Goal: Communication & Community: Answer question/provide support

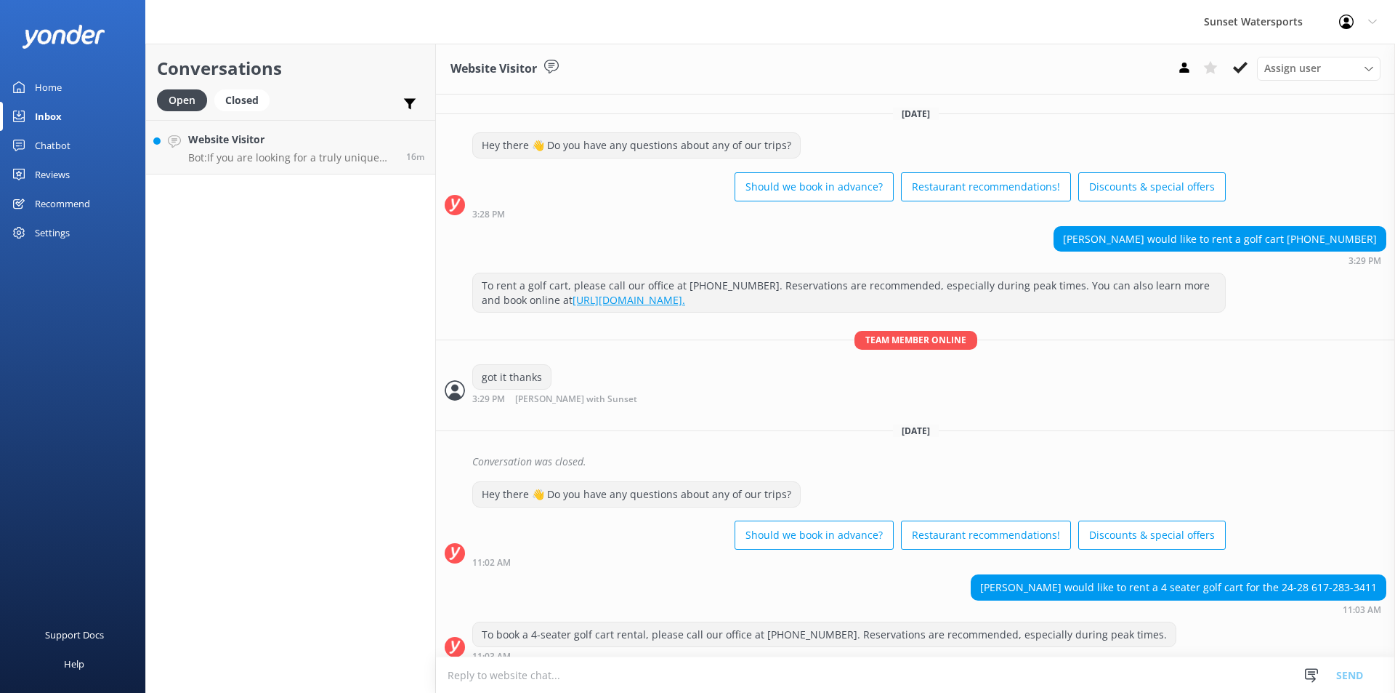
scroll to position [14649, 0]
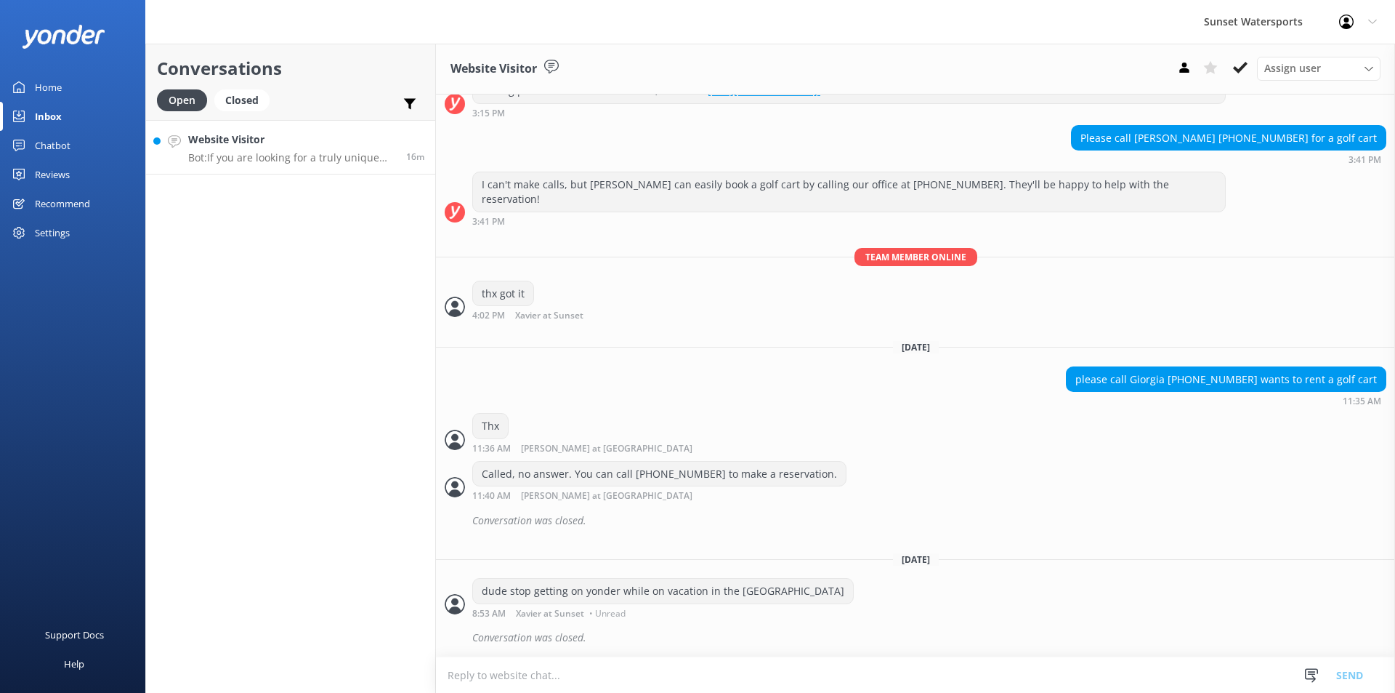
click at [214, 149] on div "Website Visitor Bot: If you are looking for a truly unique Key West restaurant …" at bounding box center [291, 147] width 207 height 31
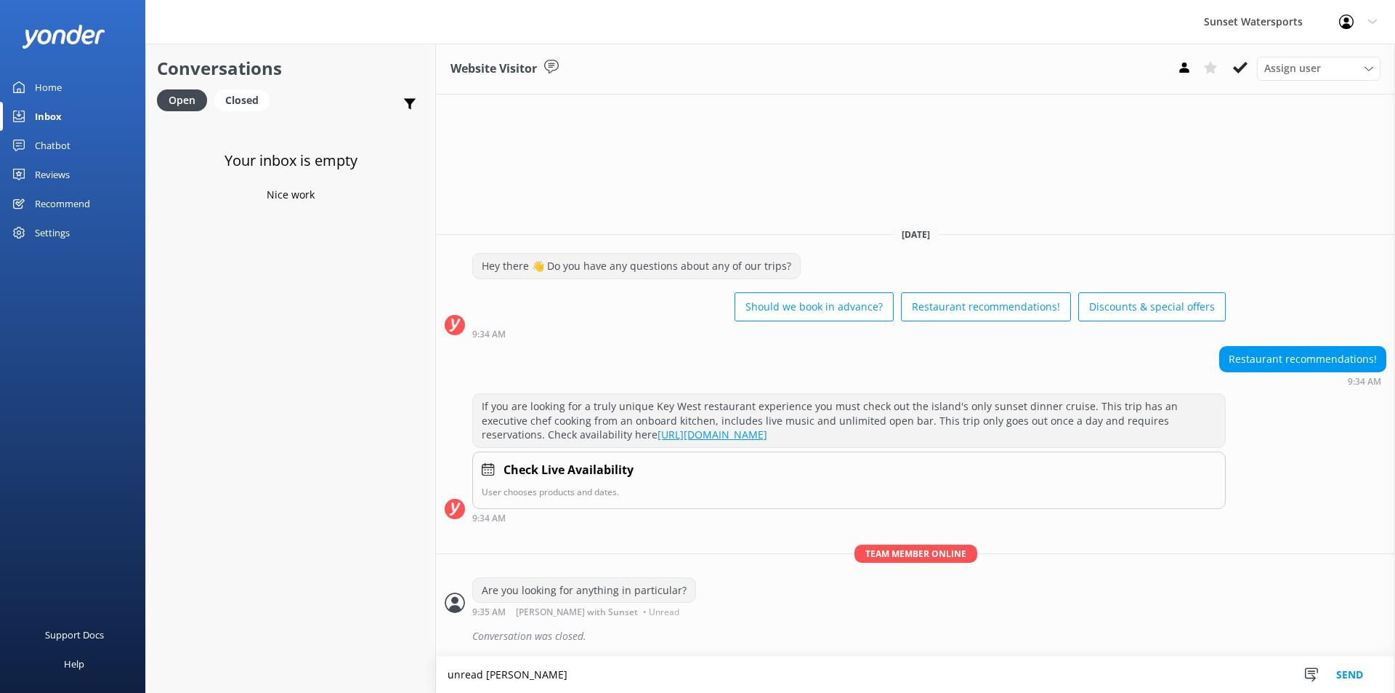
type textarea "unread [PERSON_NAME]"
click at [1368, 674] on button "Send" at bounding box center [1350, 674] width 55 height 36
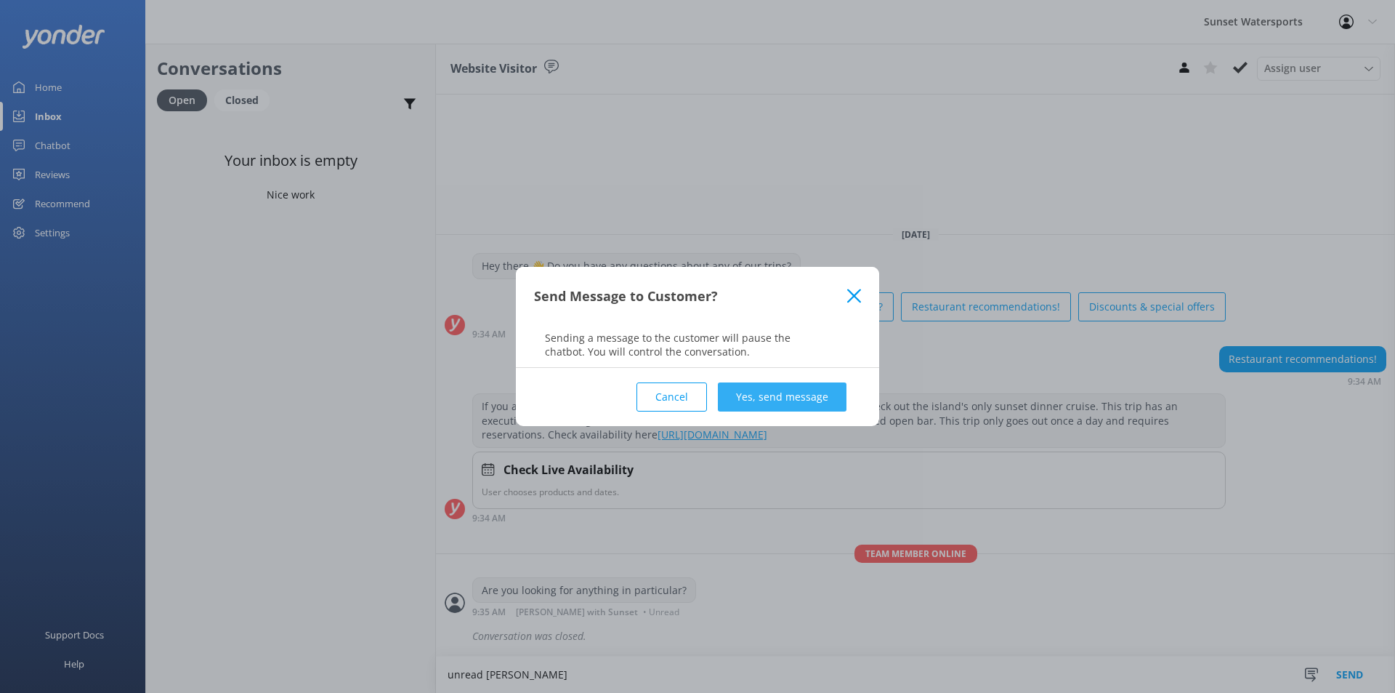
click at [796, 395] on button "Yes, send message" at bounding box center [782, 396] width 129 height 29
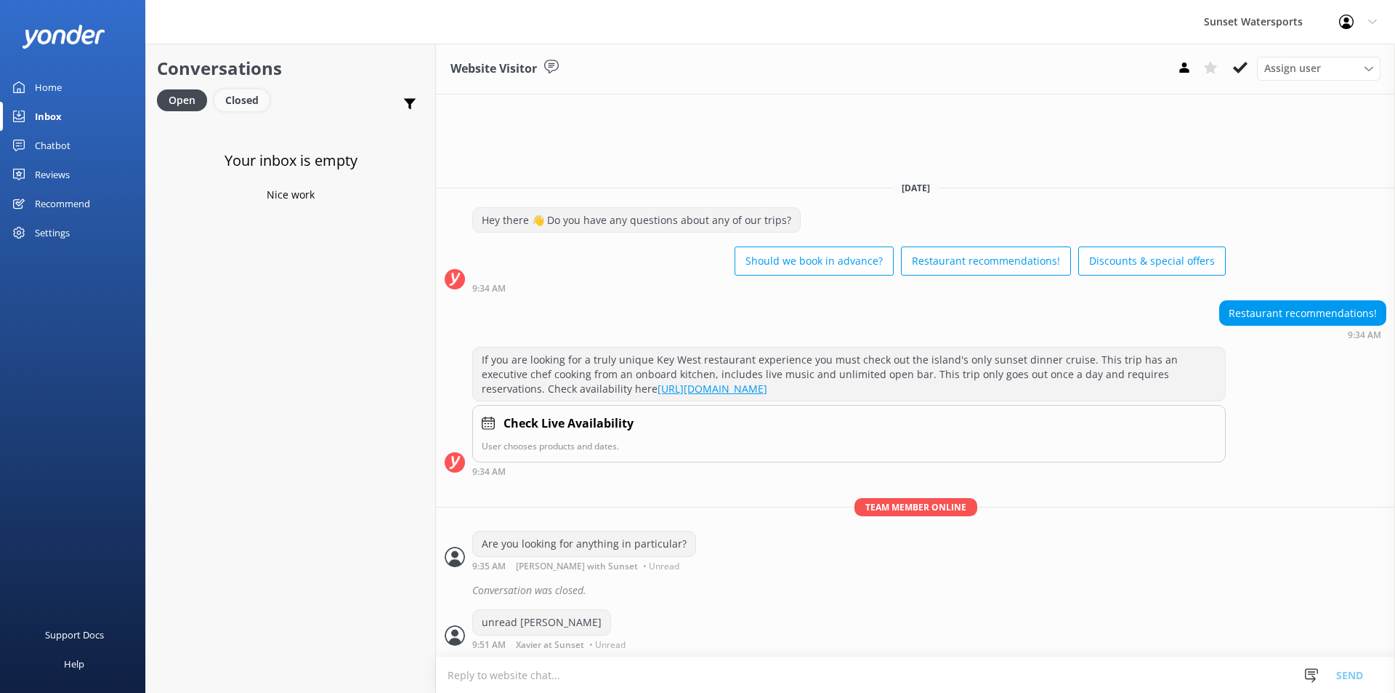
click at [259, 97] on div "Closed" at bounding box center [241, 100] width 55 height 22
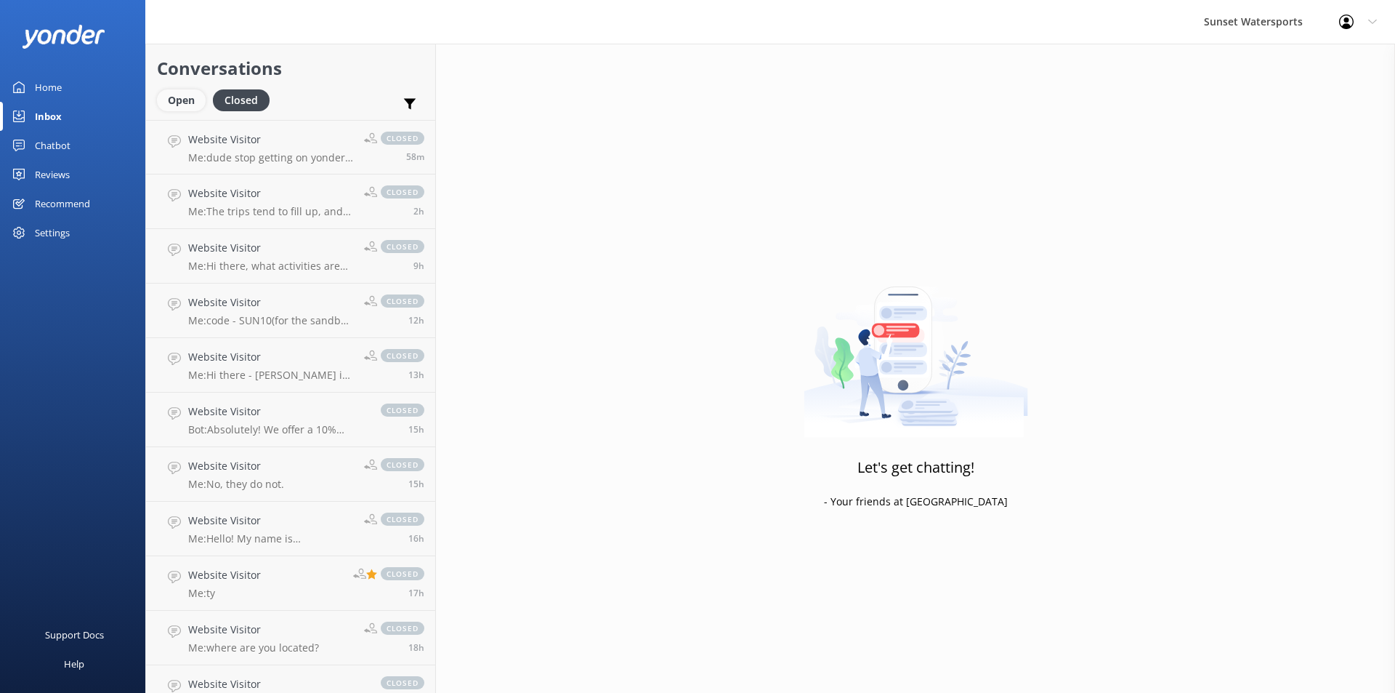
click at [176, 105] on div "Open" at bounding box center [181, 100] width 49 height 22
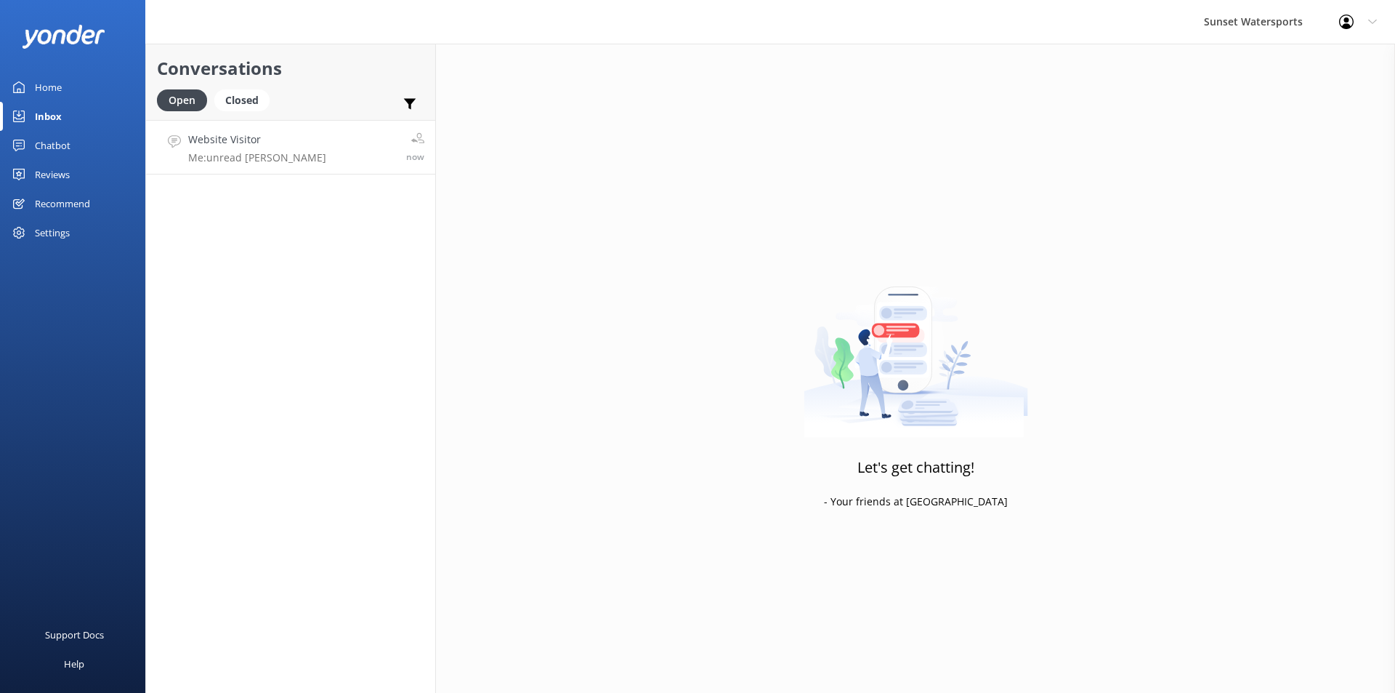
click at [274, 157] on link "Website Visitor Me: unread dave now" at bounding box center [290, 147] width 289 height 55
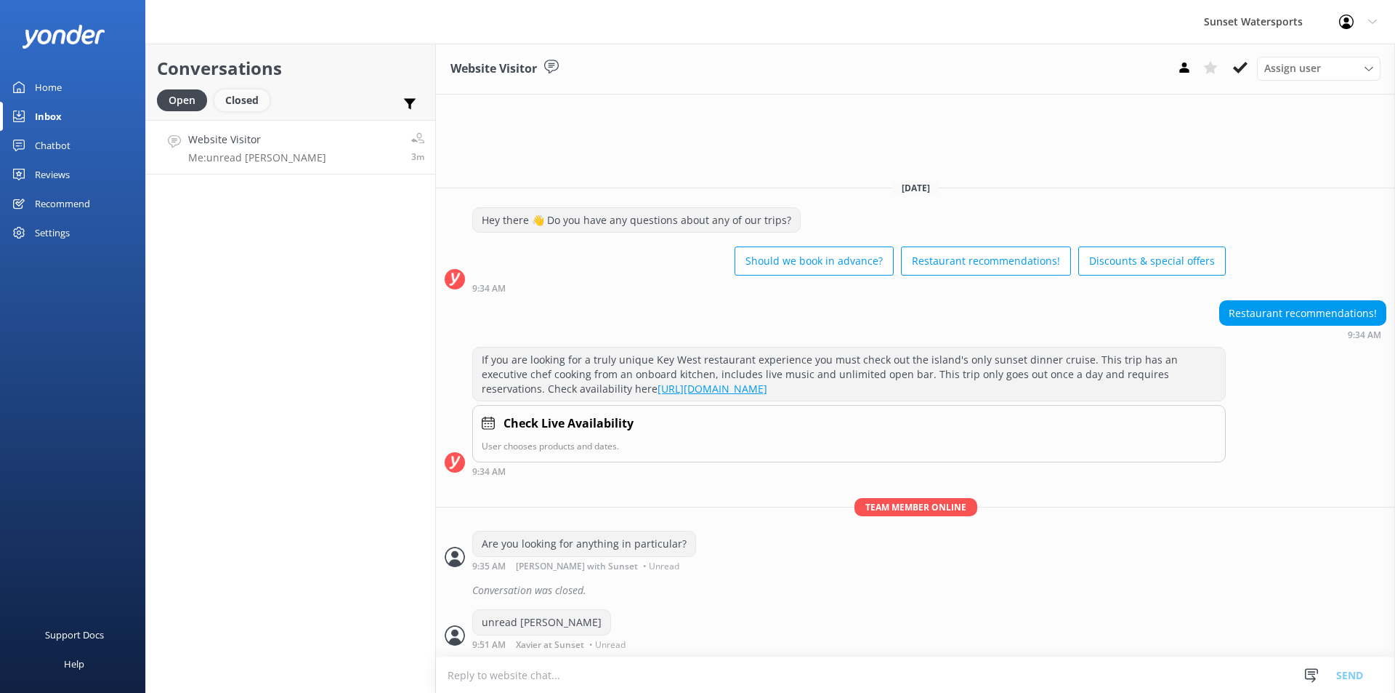
click at [240, 94] on div "Closed" at bounding box center [241, 100] width 55 height 22
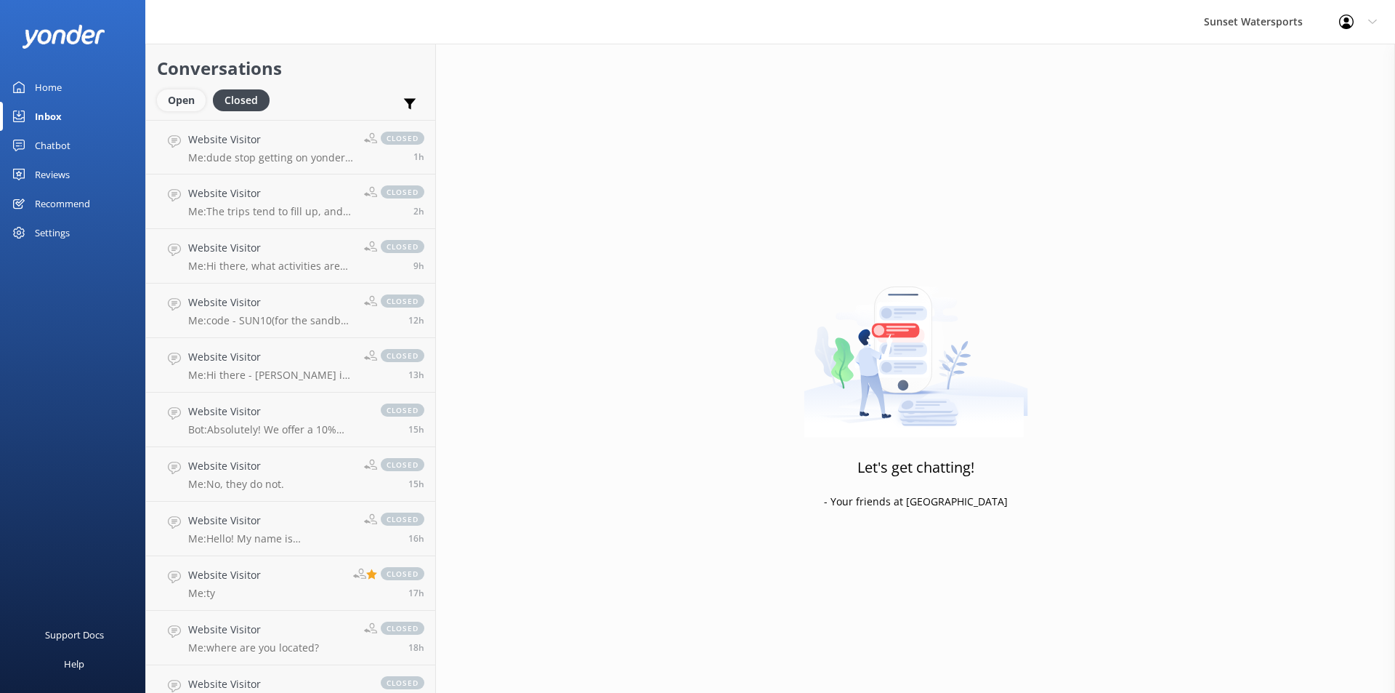
click at [187, 102] on div "Open" at bounding box center [181, 100] width 49 height 22
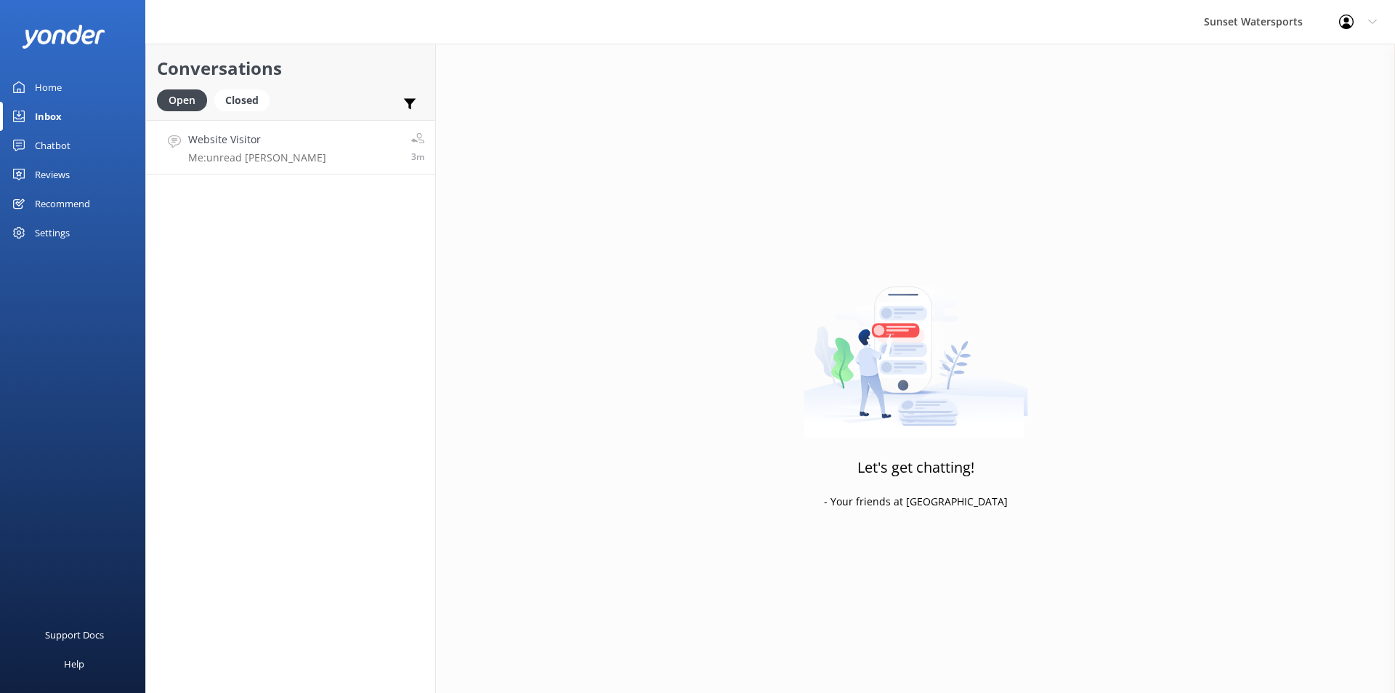
click at [310, 160] on link "Website Visitor Me: unread dave 3m" at bounding box center [290, 147] width 289 height 55
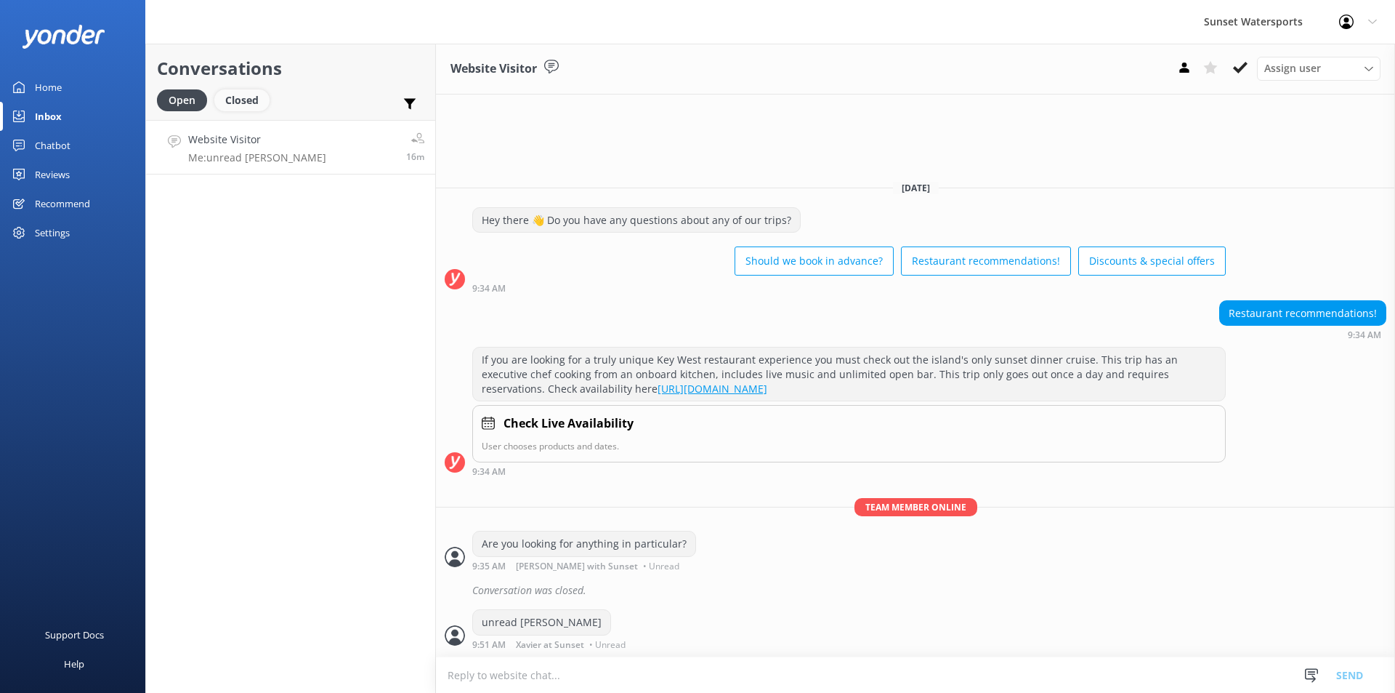
click at [241, 96] on div "Closed" at bounding box center [241, 100] width 55 height 22
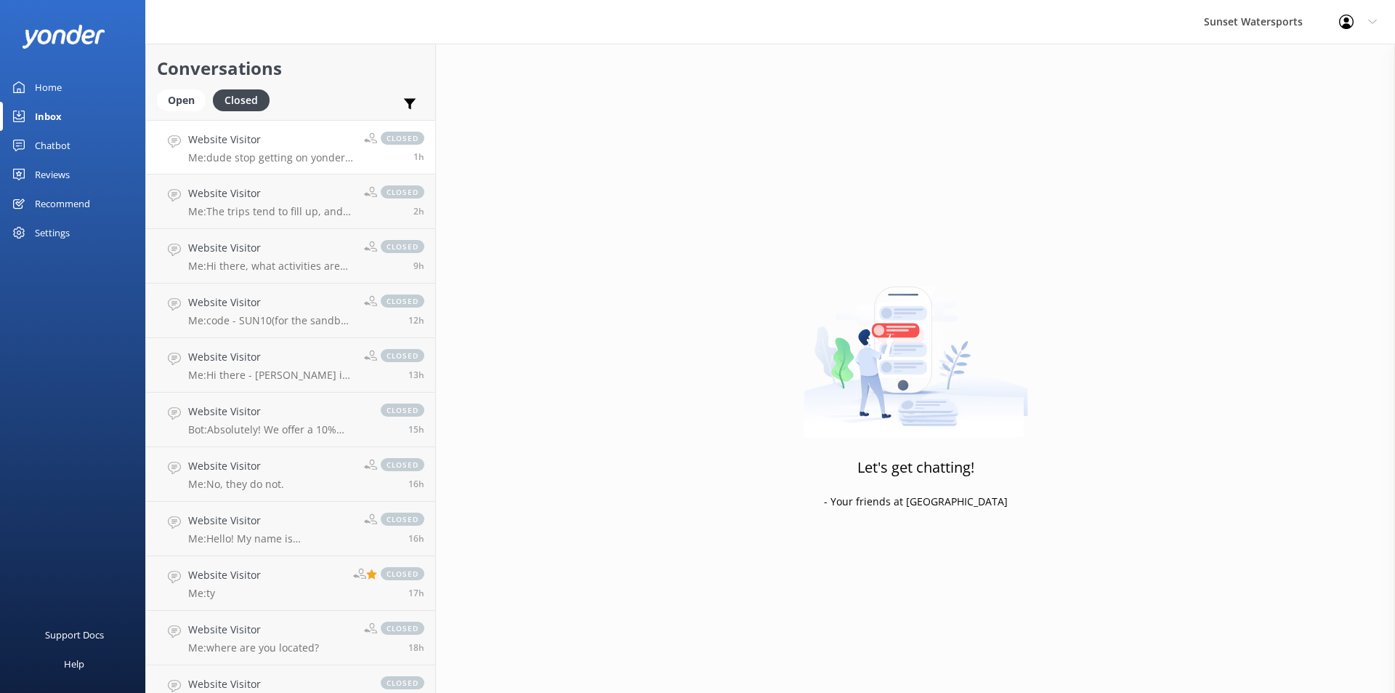
click at [273, 158] on p "Me: dude stop getting on yonder while on vacation in the Philippines" at bounding box center [270, 157] width 165 height 13
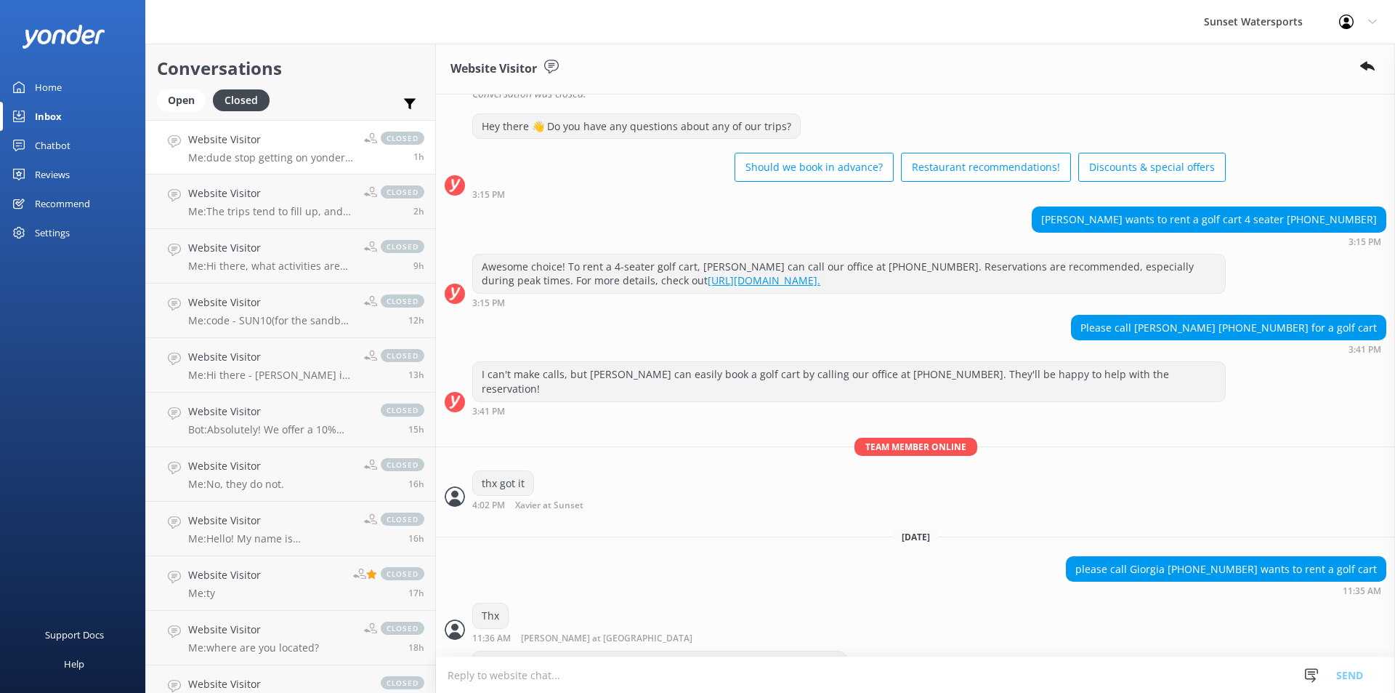
scroll to position [14649, 0]
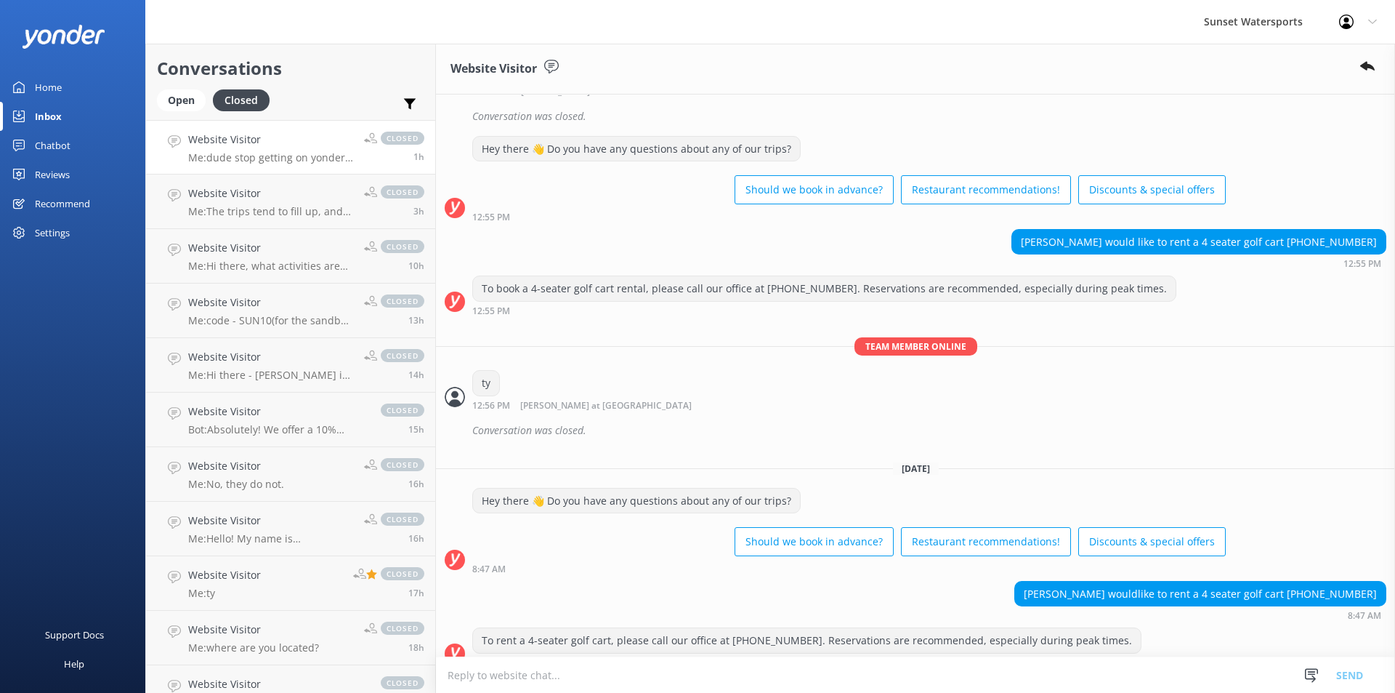
scroll to position [14649, 0]
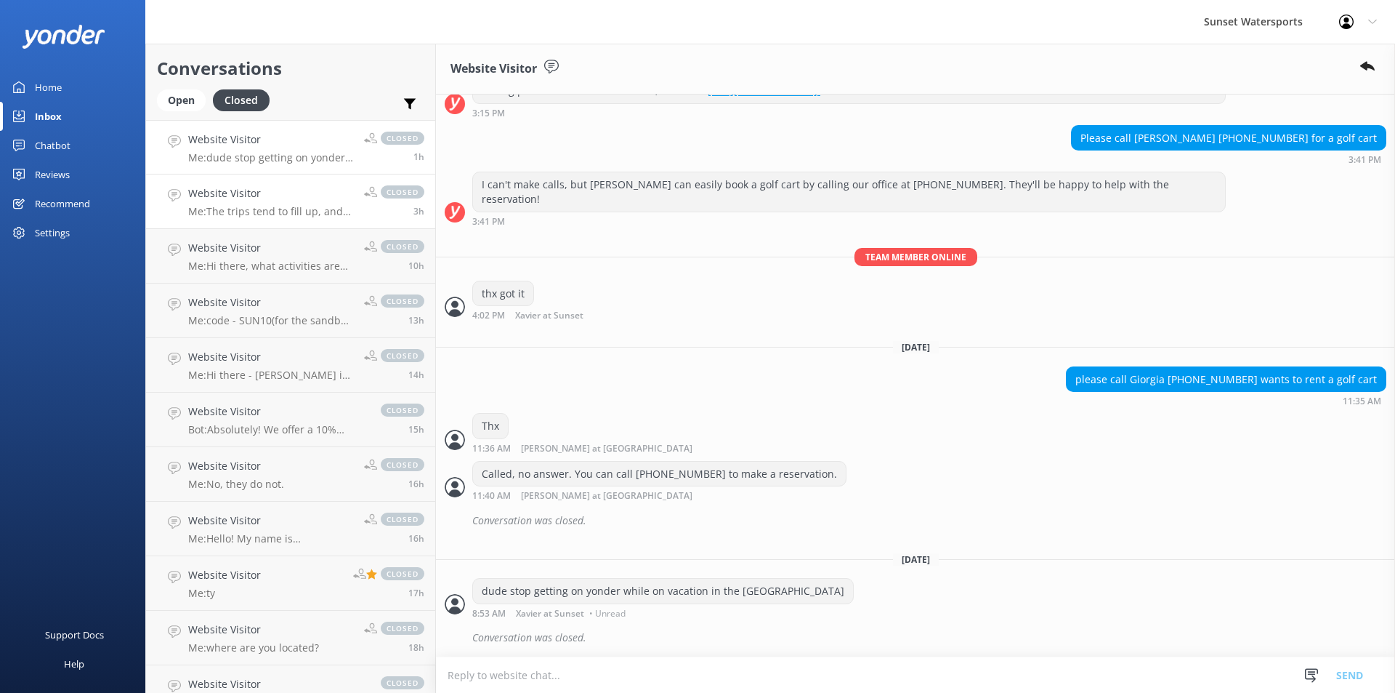
click at [306, 204] on div "Website Visitor Me: The trips tend to fill up, and the price increases as the t…" at bounding box center [270, 201] width 165 height 32
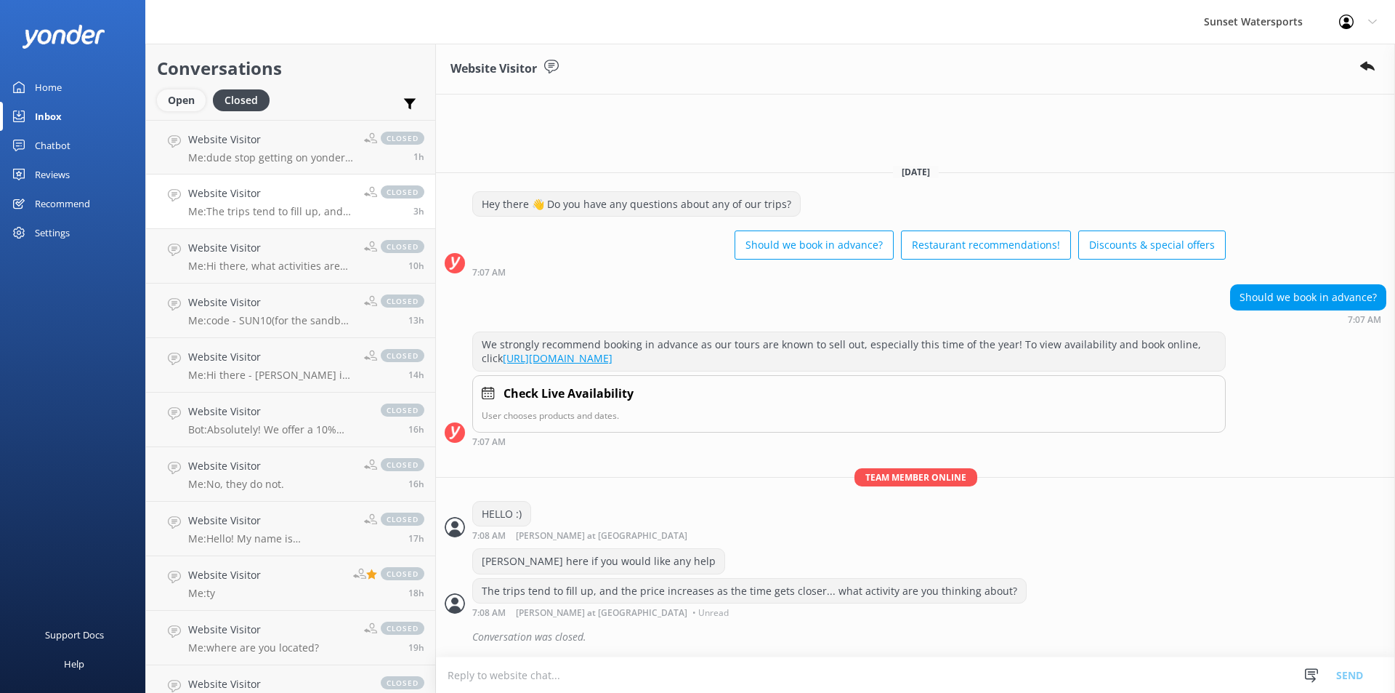
click at [169, 96] on div "Open" at bounding box center [181, 100] width 49 height 22
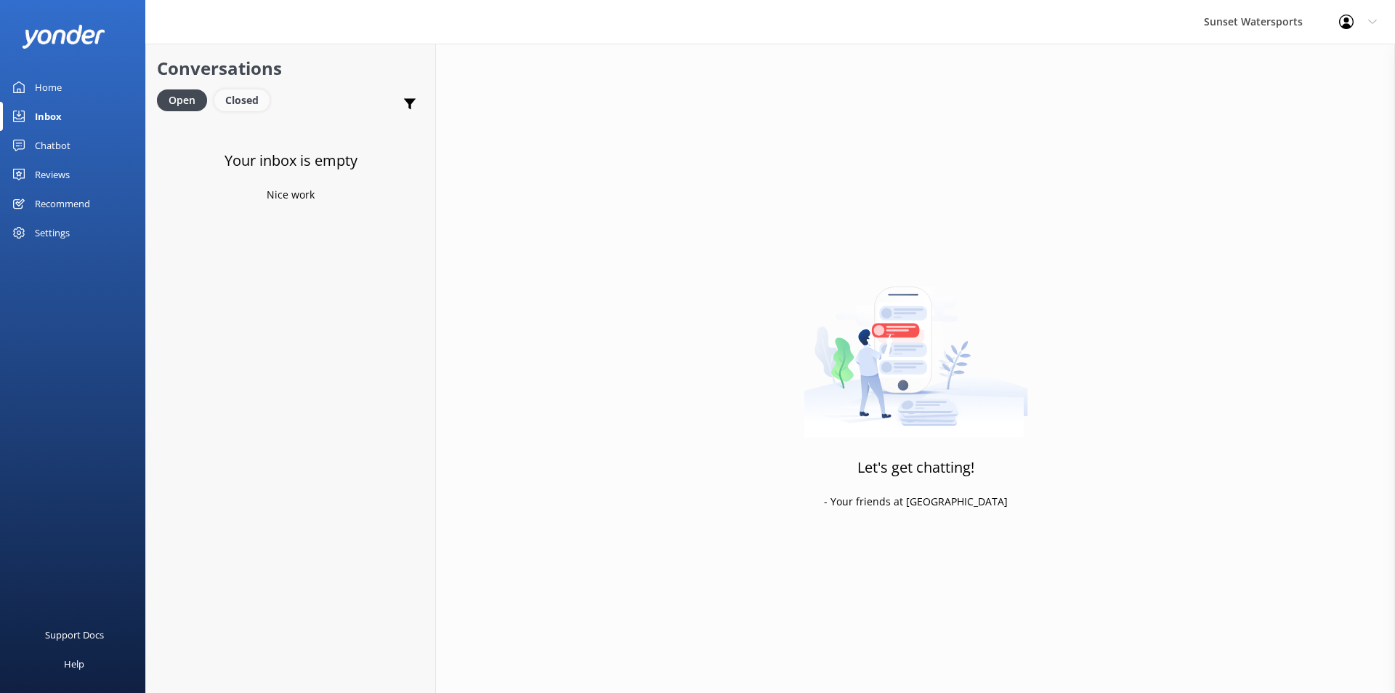
click at [250, 101] on div "Closed" at bounding box center [241, 100] width 55 height 22
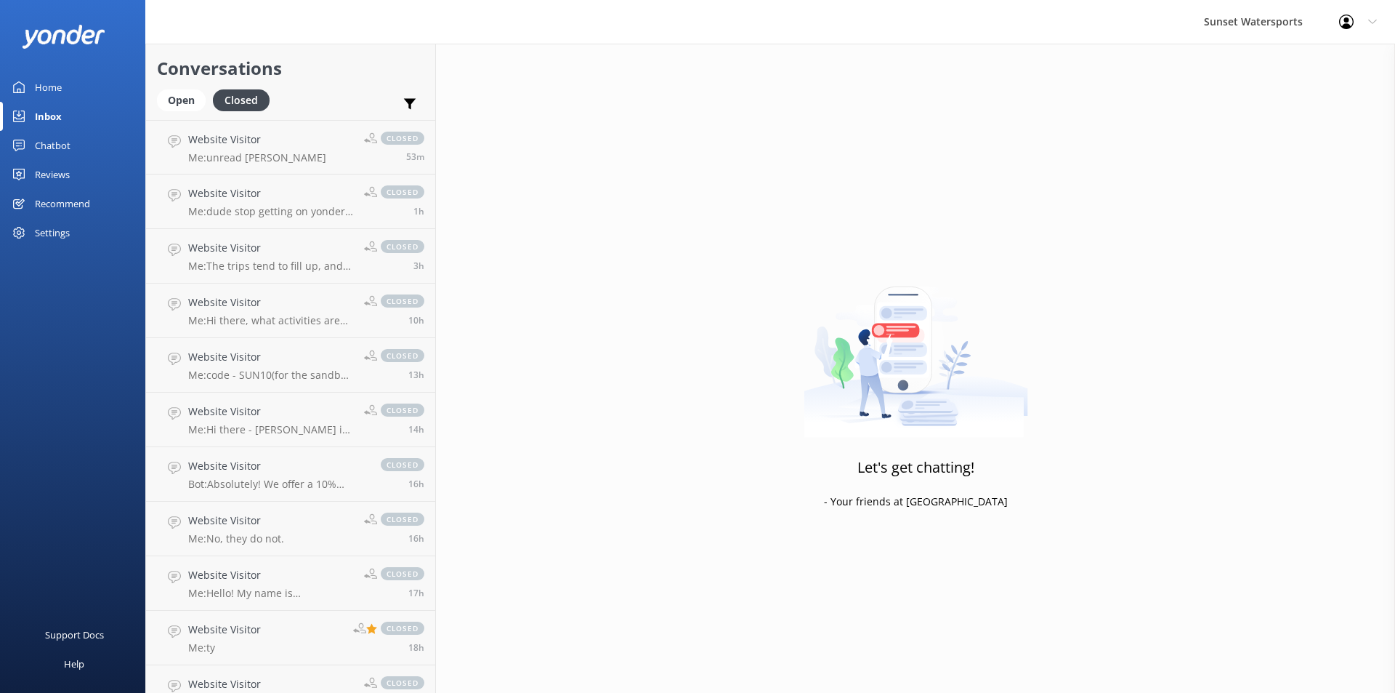
click at [55, 108] on div "Inbox" at bounding box center [48, 116] width 27 height 29
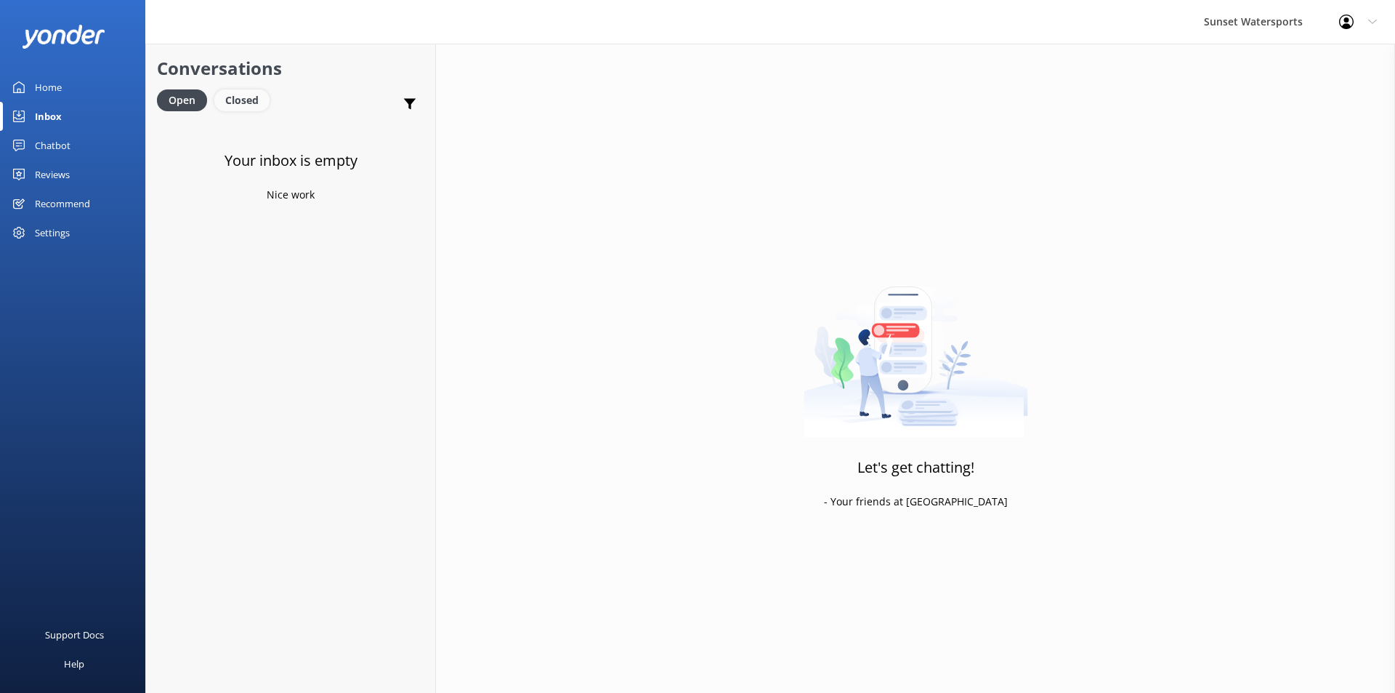
click at [254, 101] on div "Closed" at bounding box center [241, 100] width 55 height 22
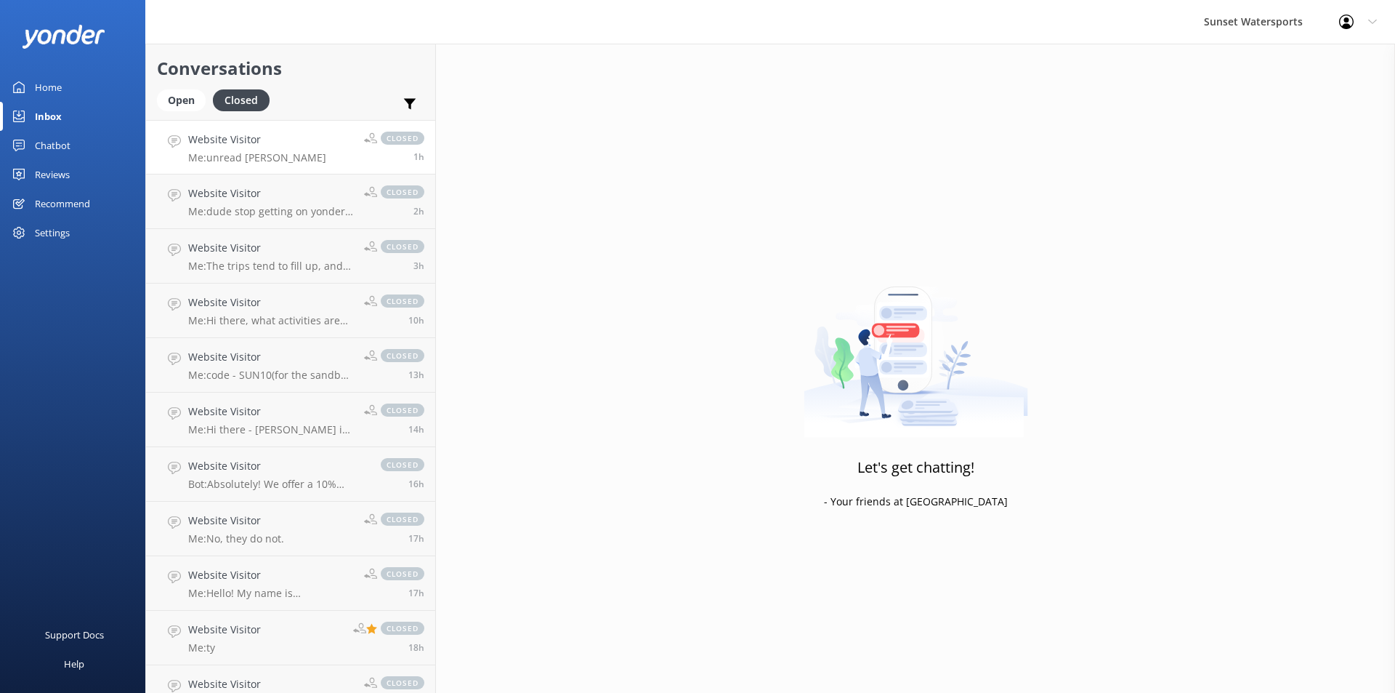
click at [301, 148] on link "Website Visitor Me: unread dave closed 1h" at bounding box center [290, 147] width 289 height 55
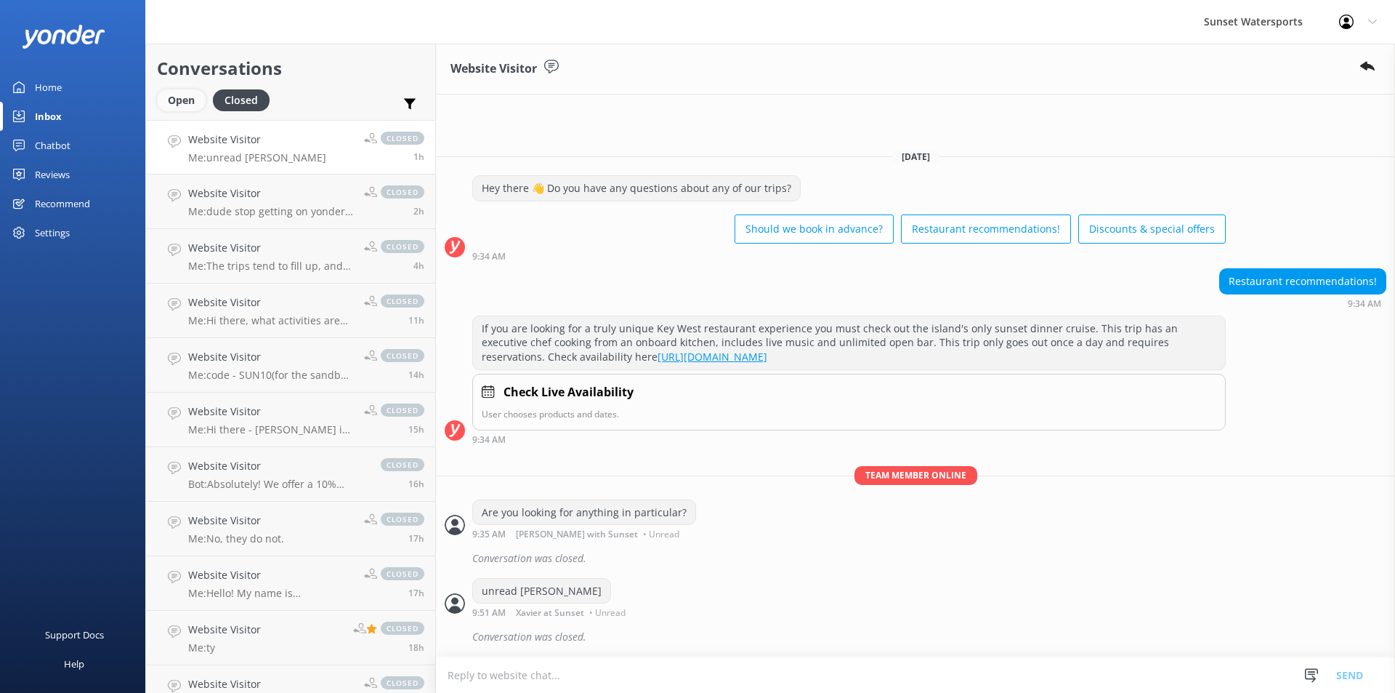
click at [185, 97] on div "Open" at bounding box center [181, 100] width 49 height 22
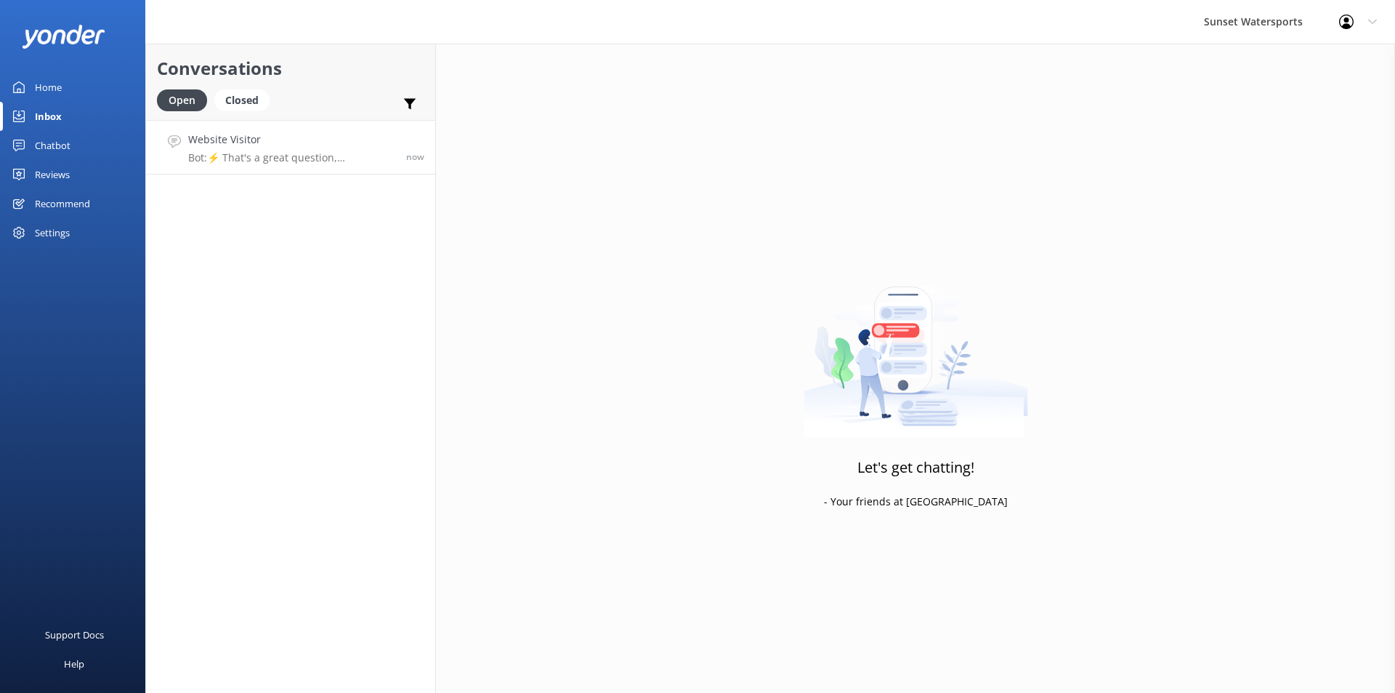
click at [283, 154] on p "Bot: ⚡ That's a great question, unfortunately I do not know the answer. I'm goi…" at bounding box center [291, 157] width 207 height 13
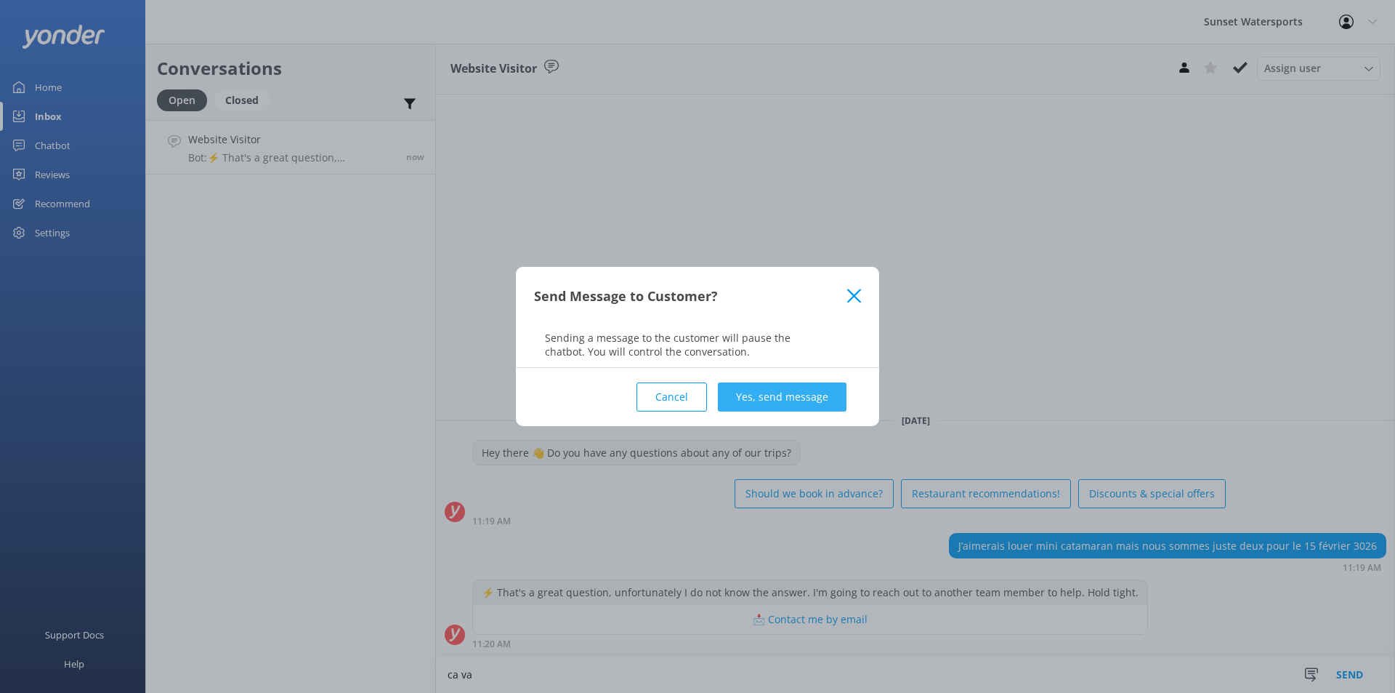
type textarea "ca va"
click at [797, 401] on button "Yes, send message" at bounding box center [782, 396] width 129 height 29
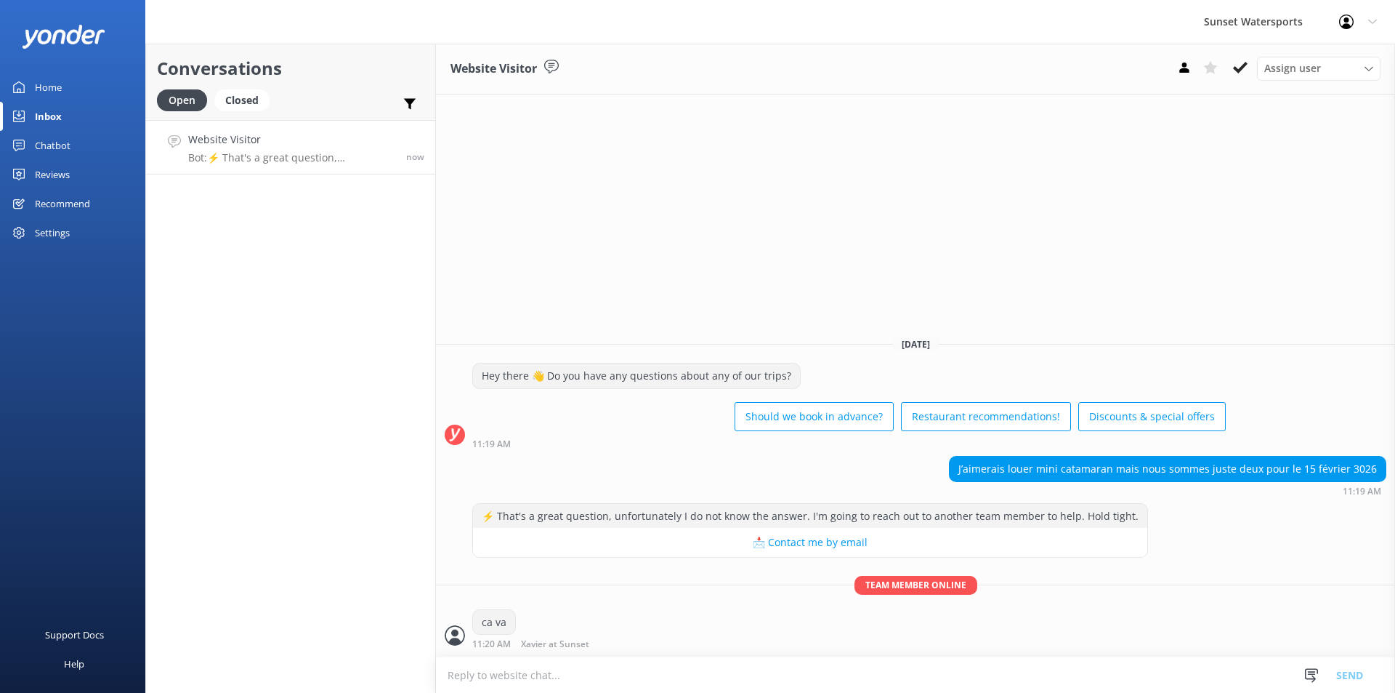
click at [576, 682] on textarea at bounding box center [915, 675] width 959 height 36
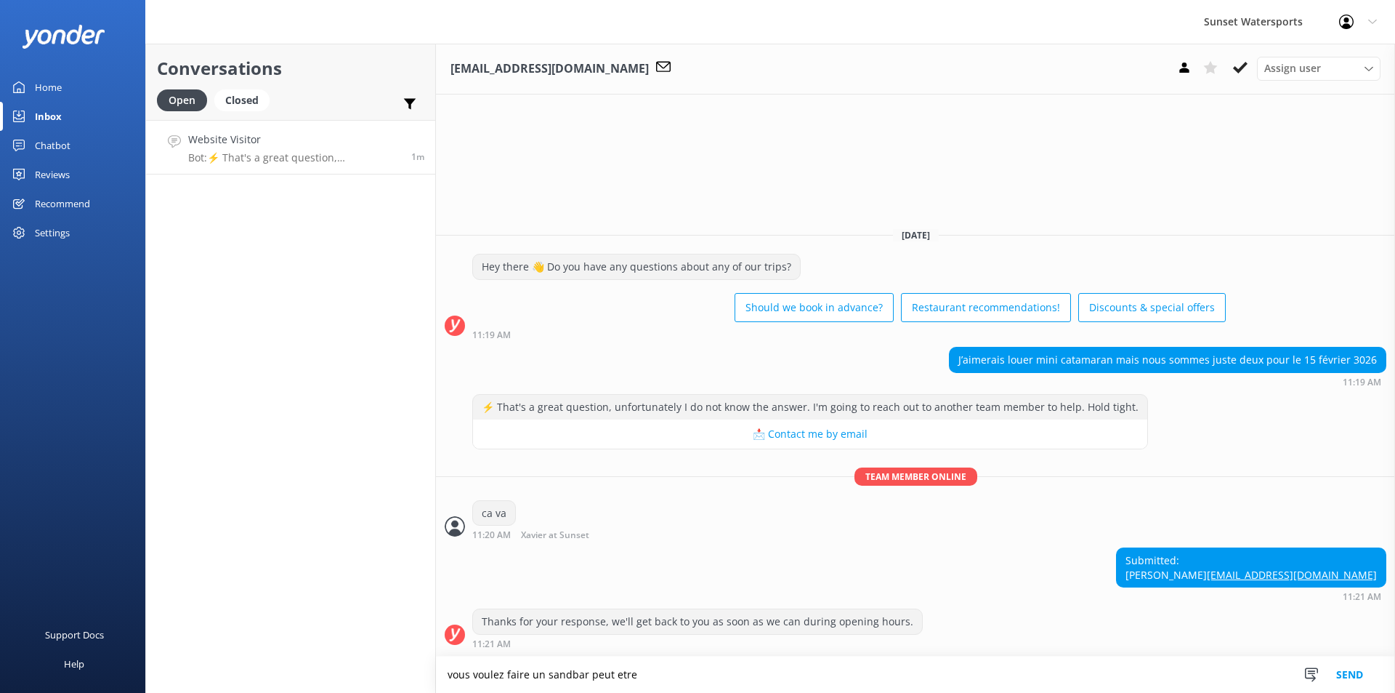
type textarea "vous voulez faire un sandbar peut etre"
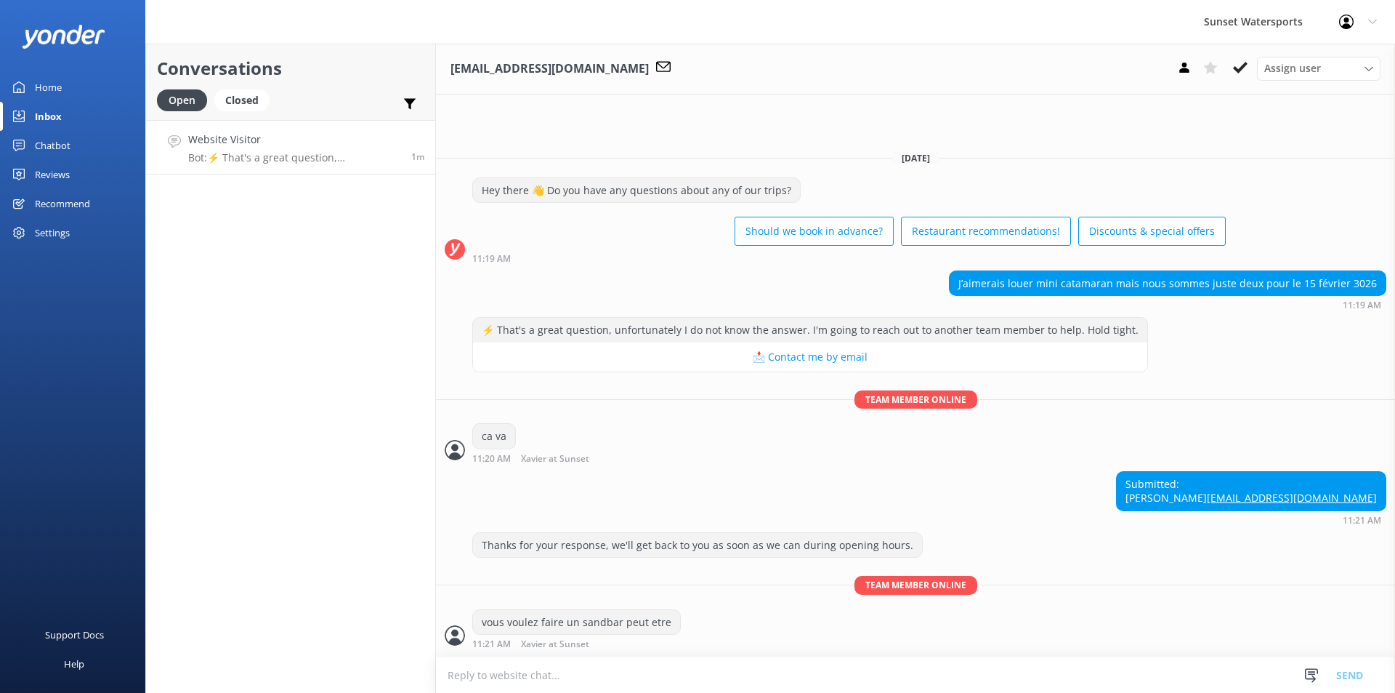
click at [603, 680] on textarea at bounding box center [915, 675] width 959 height 36
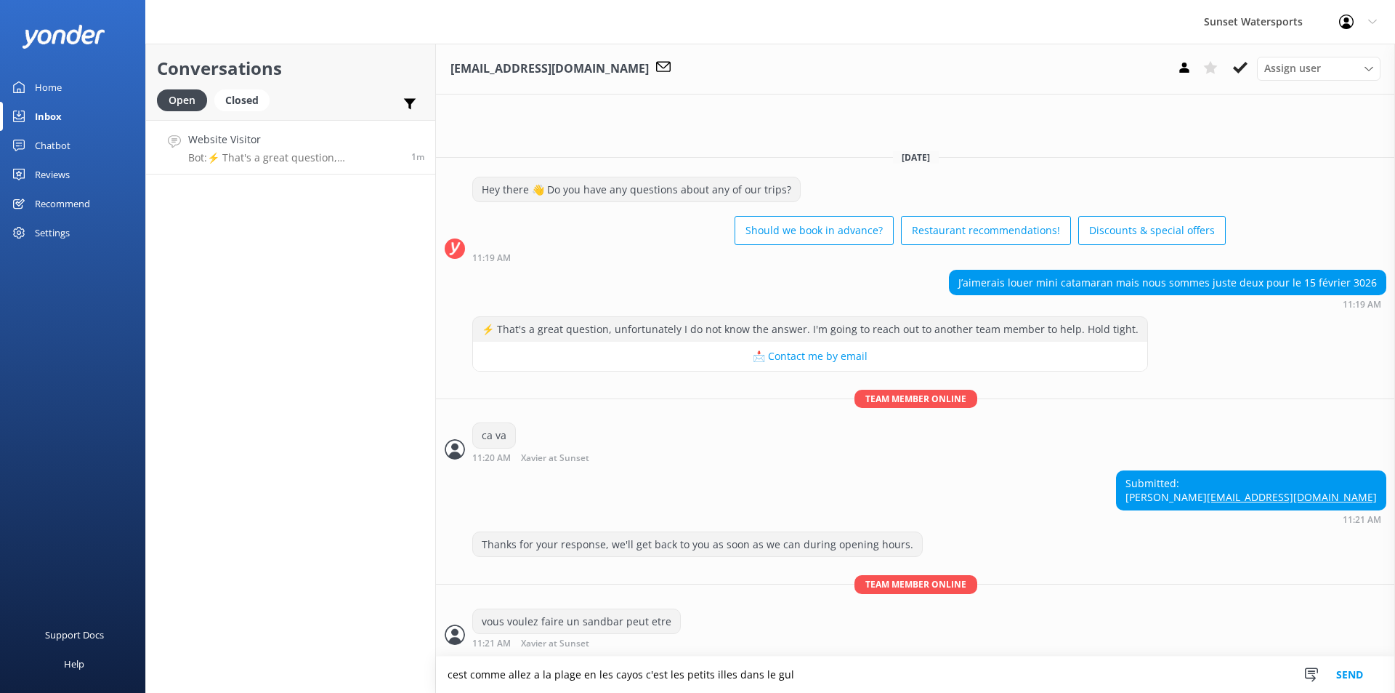
scroll to position [17, 0]
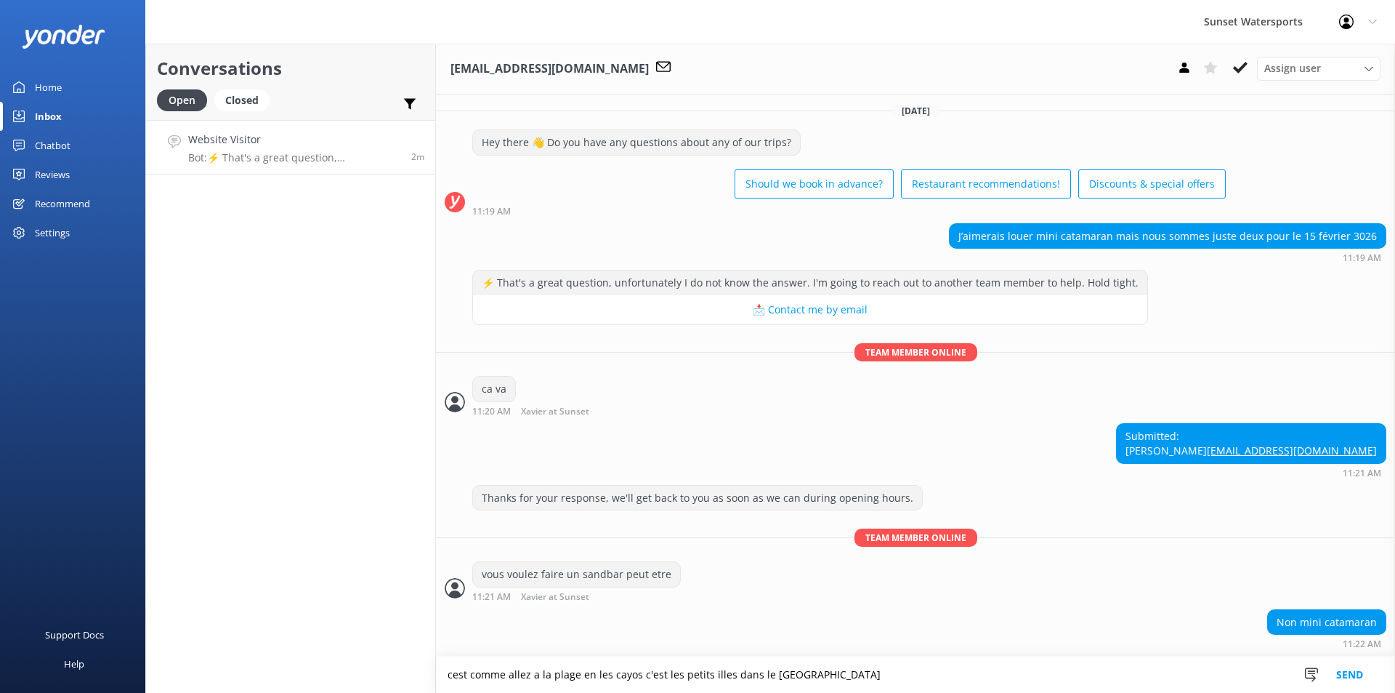
type textarea "cest comme allez a la plage en les cayos c'est les petits illes dans le [GEOGRA…"
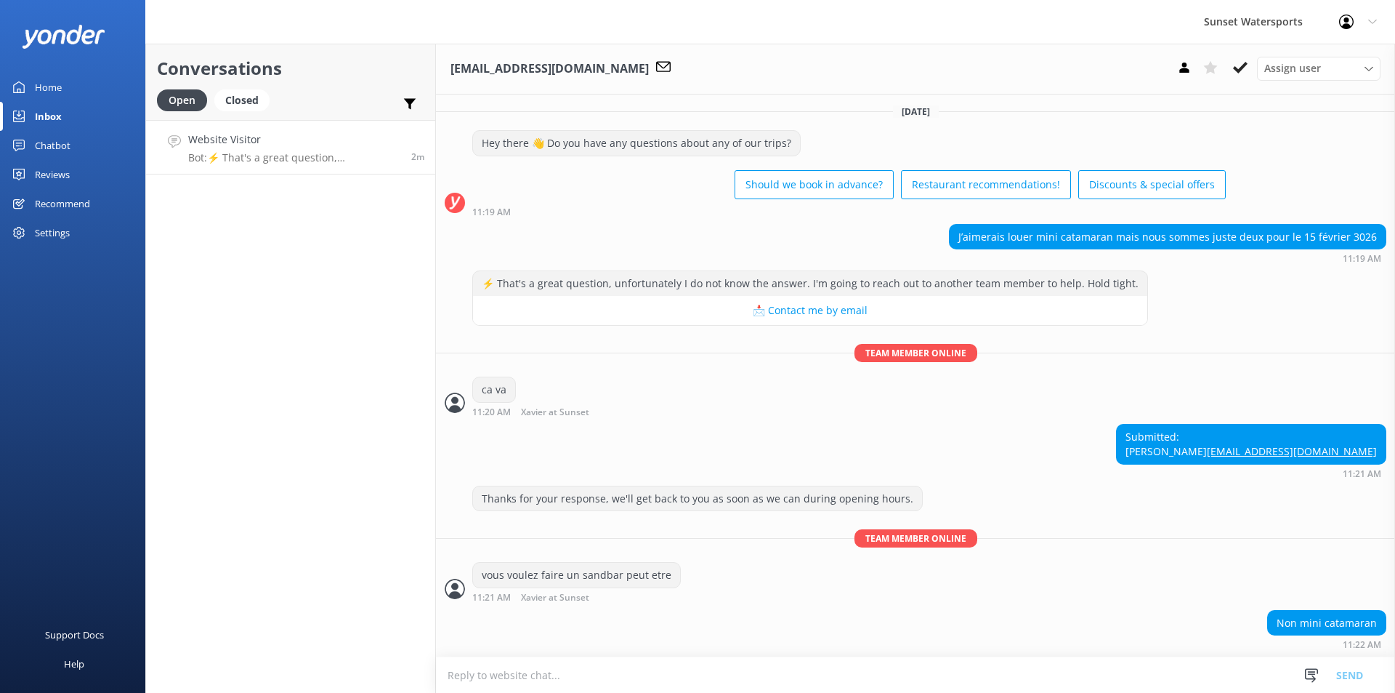
scroll to position [65, 0]
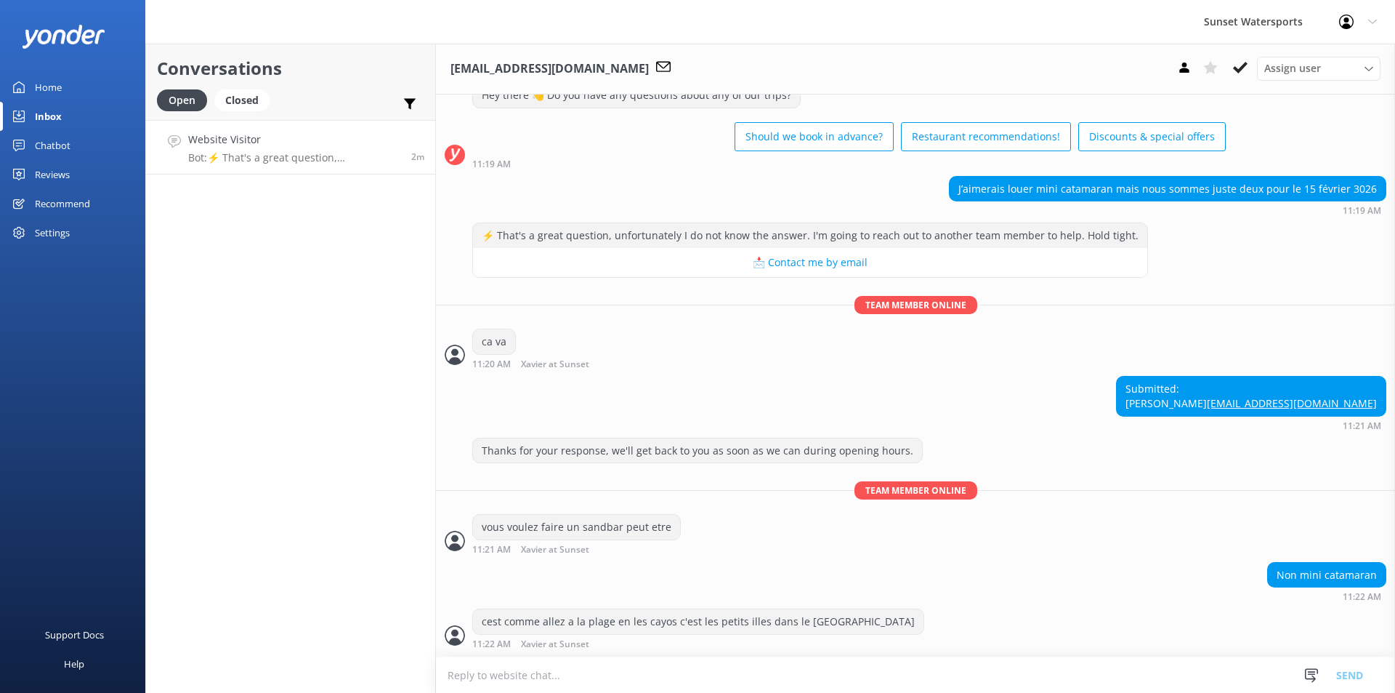
click at [570, 682] on textarea at bounding box center [915, 675] width 959 height 36
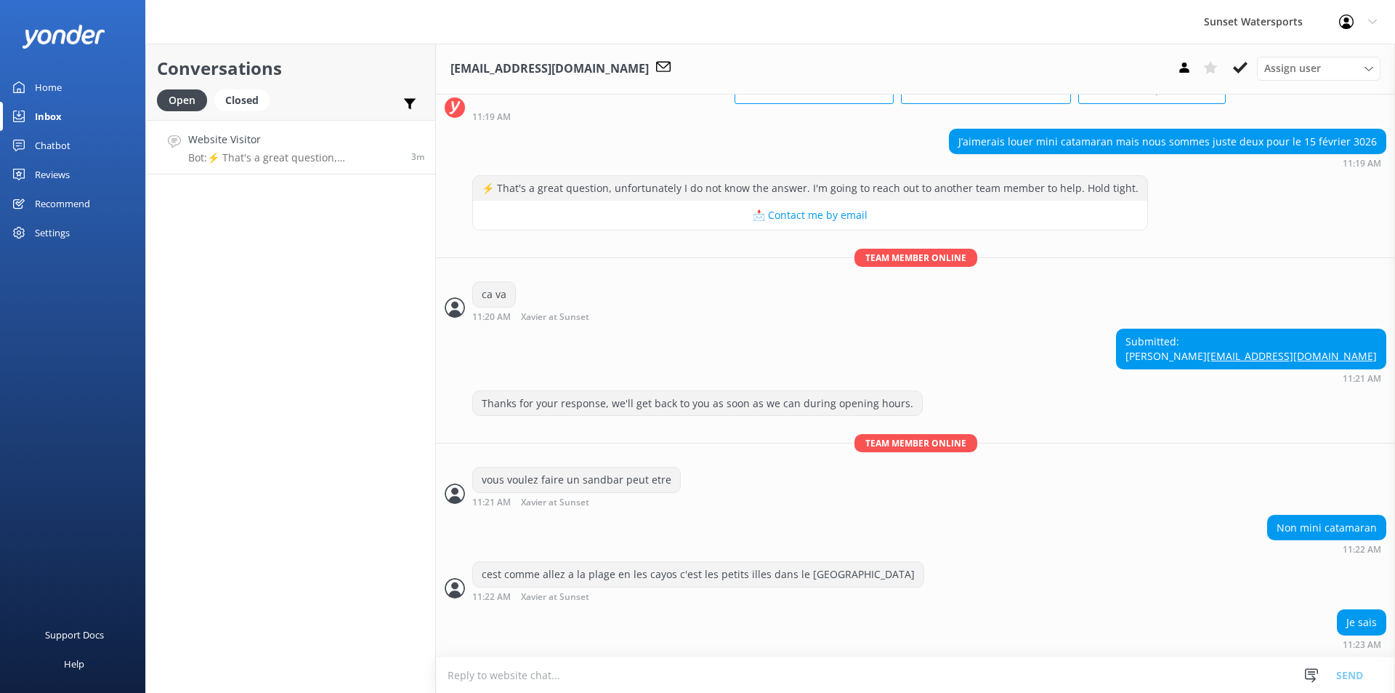
scroll to position [145, 0]
